Goal: Information Seeking & Learning: Learn about a topic

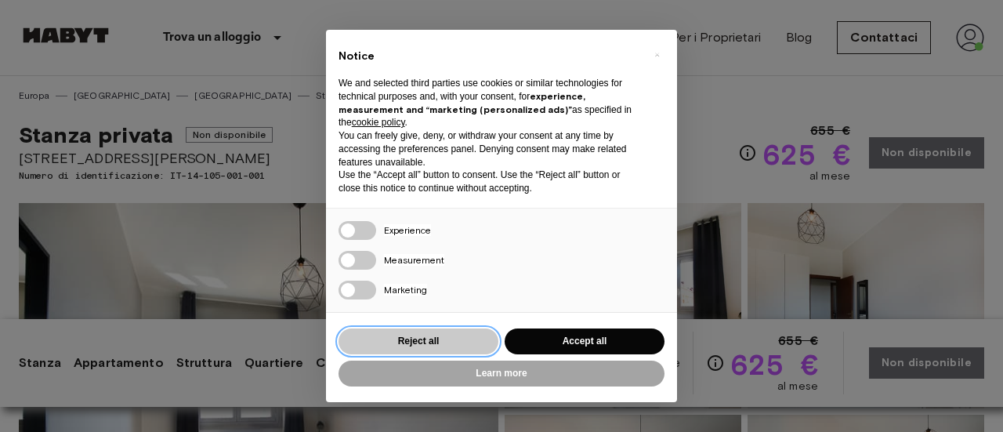
click at [416, 338] on button "Reject all" at bounding box center [418, 341] width 160 height 26
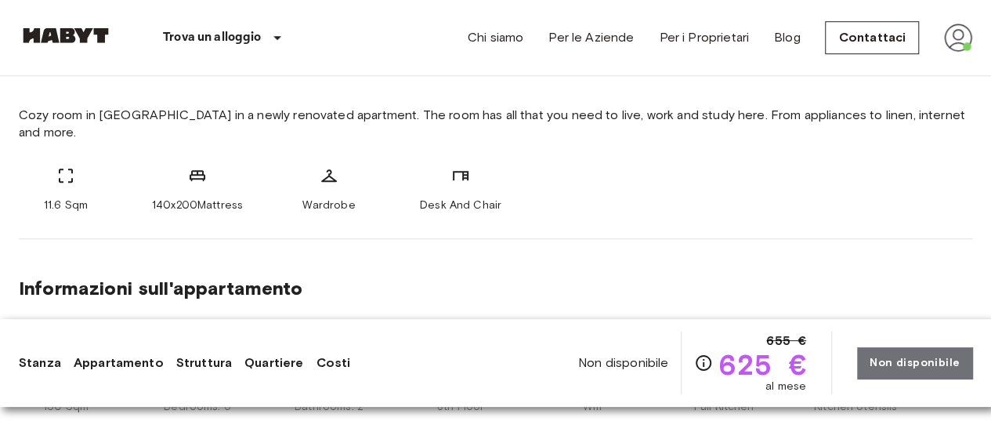
scroll to position [819, 0]
